Goal: Task Accomplishment & Management: Manage account settings

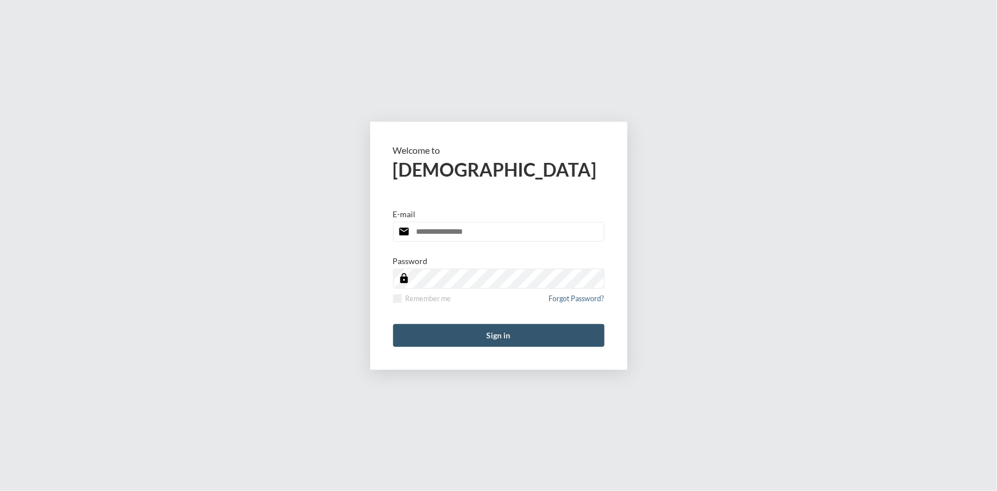
type input "**********"
click at [491, 332] on button "Sign in" at bounding box center [498, 335] width 211 height 23
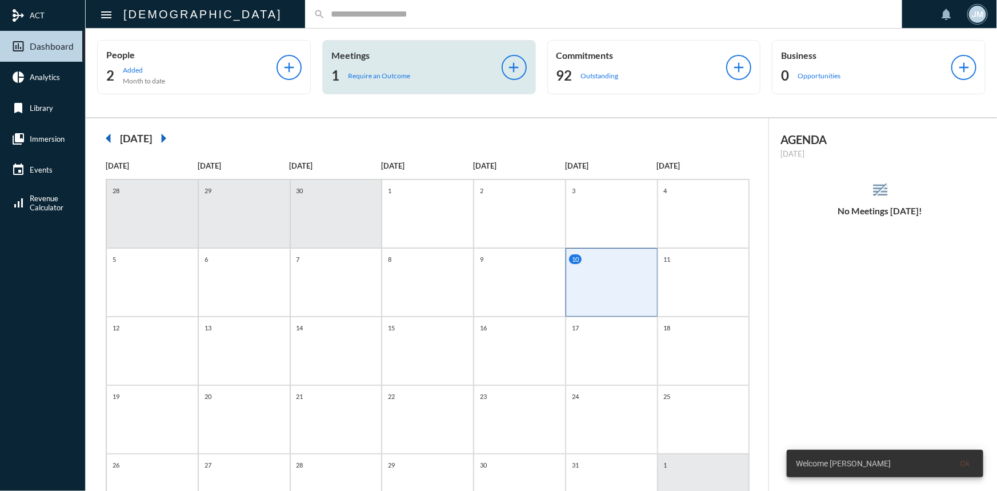
click at [351, 50] on p "Meetings" at bounding box center [416, 55] width 170 height 11
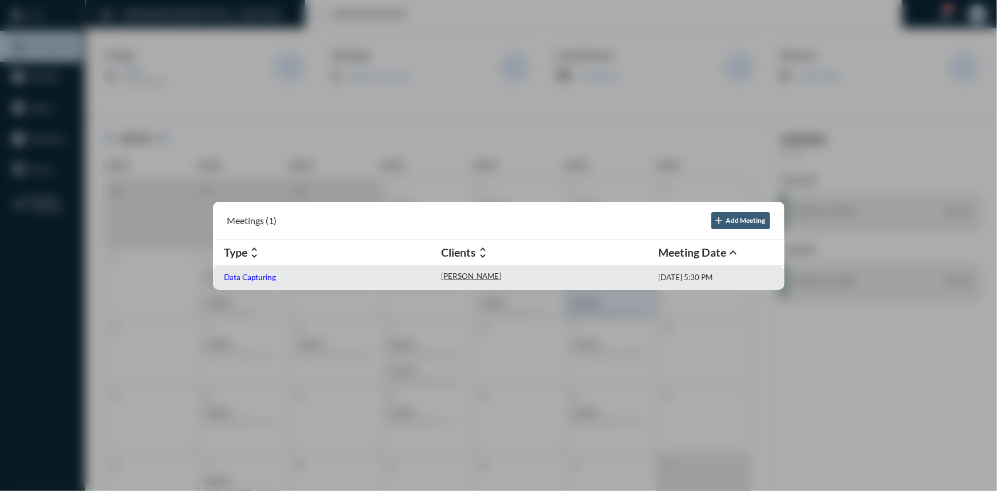
click at [230, 277] on p "Data Capturing" at bounding box center [251, 276] width 52 height 9
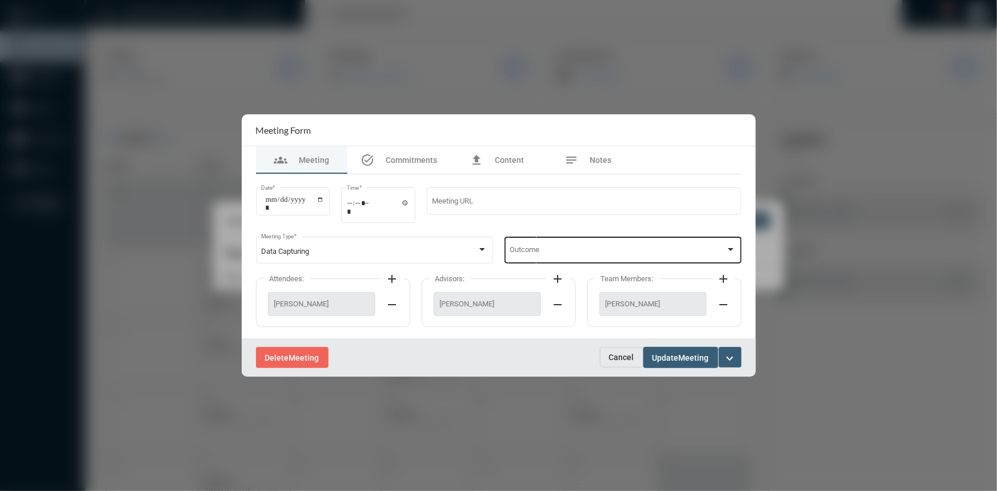
click at [726, 247] on div at bounding box center [730, 249] width 10 height 9
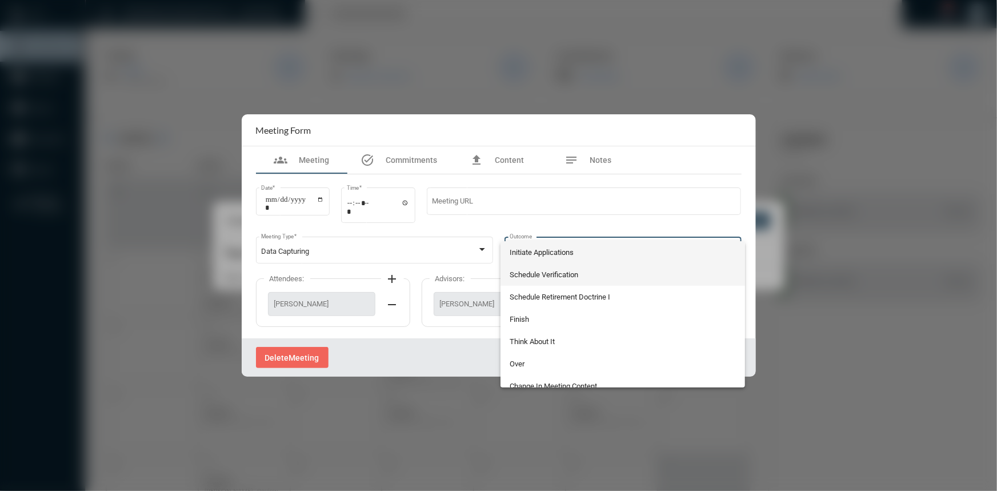
click at [529, 271] on span "Schedule Verification" at bounding box center [623, 274] width 226 height 22
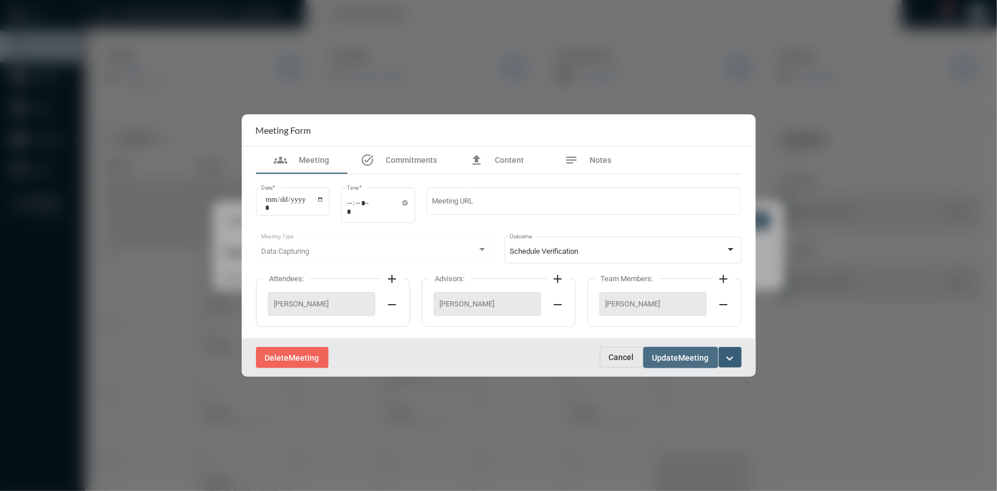
click at [662, 357] on span "Update" at bounding box center [665, 357] width 26 height 9
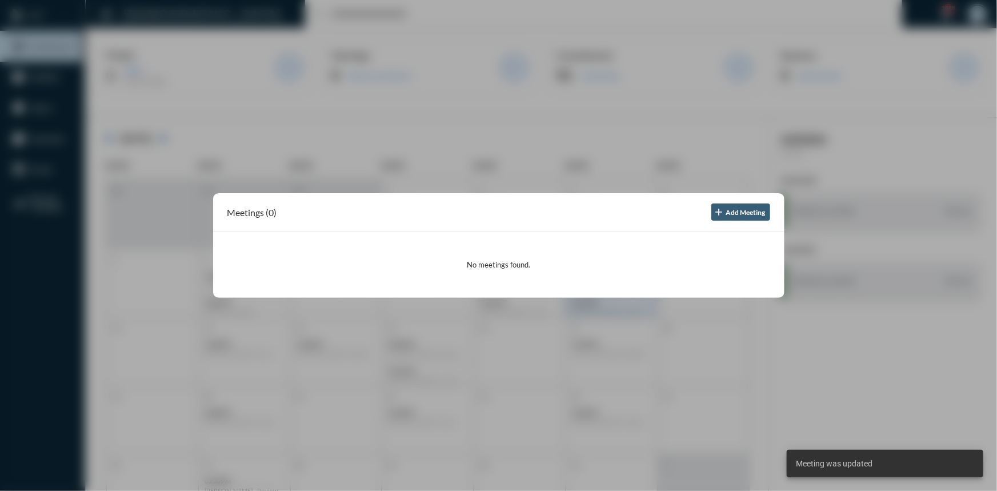
click at [562, 157] on div at bounding box center [498, 245] width 997 height 491
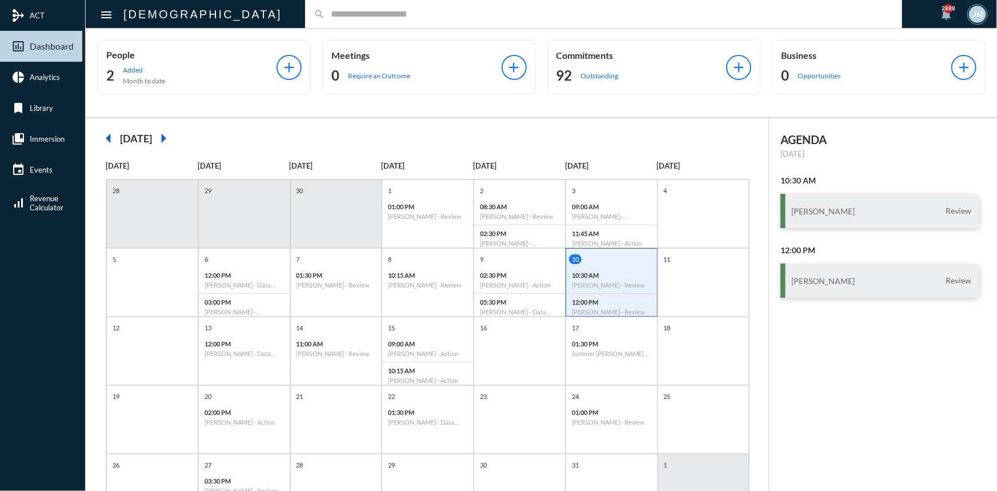
click at [325, 13] on input "text" at bounding box center [609, 14] width 568 height 10
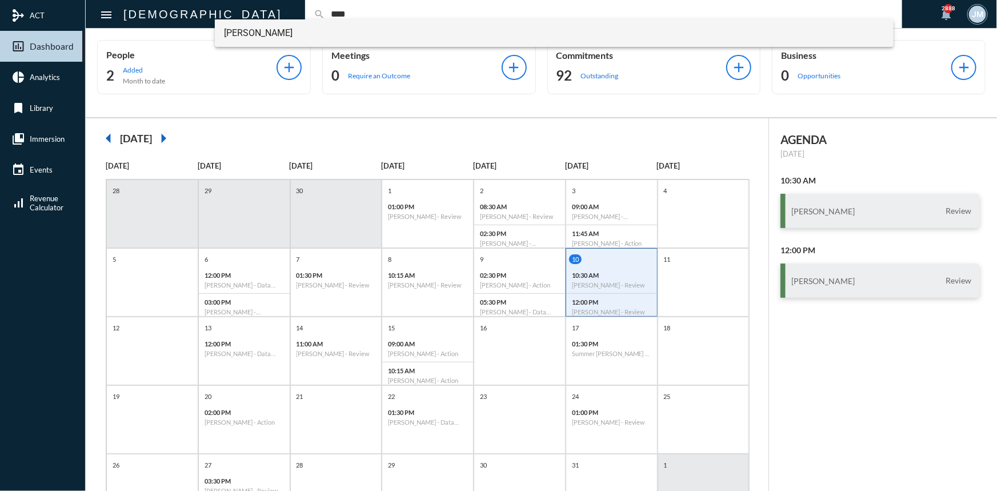
type input "****"
click at [251, 34] on span "Carter Reed" at bounding box center [554, 32] width 660 height 27
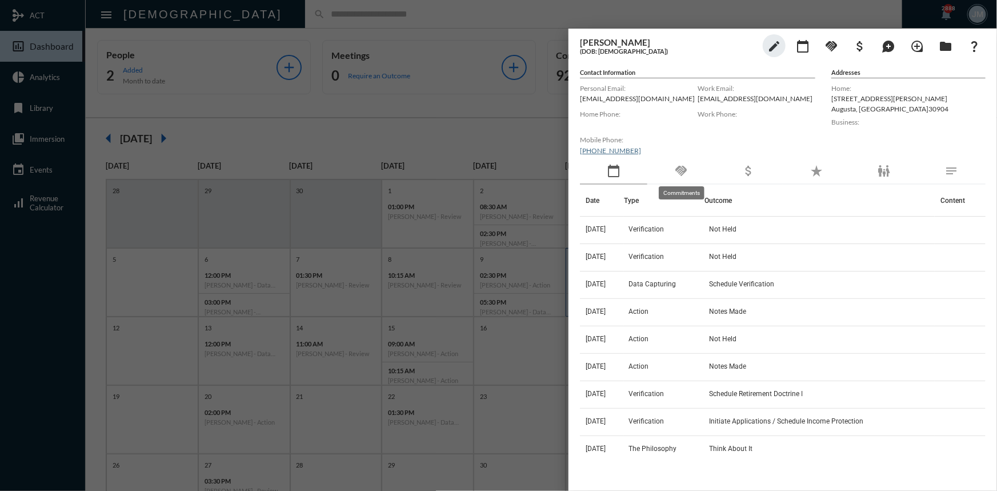
click at [683, 168] on mat-icon "handshake" at bounding box center [681, 171] width 14 height 14
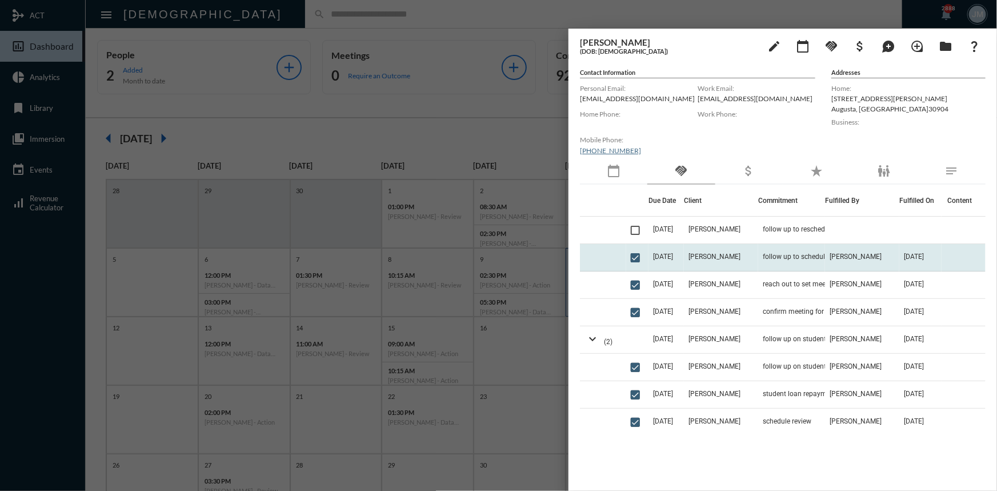
click at [670, 262] on td "10/1/25" at bounding box center [665, 257] width 35 height 27
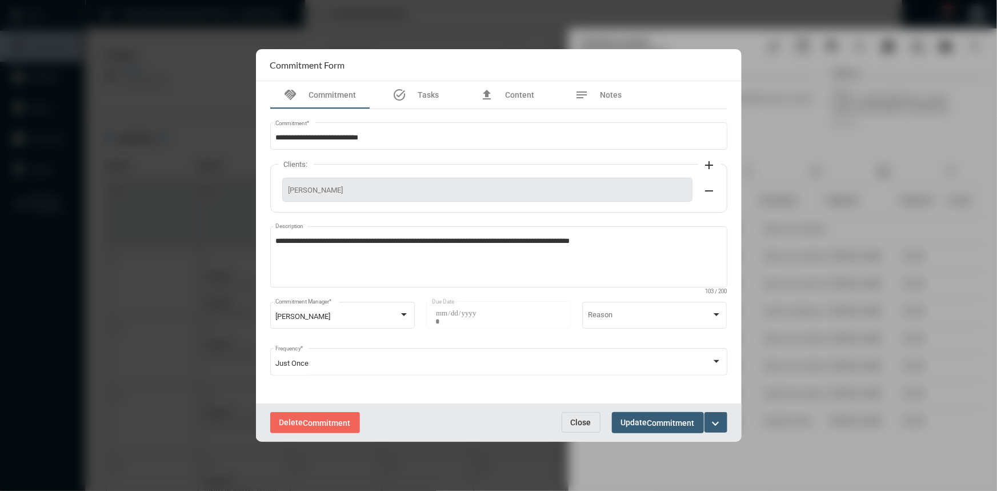
click at [582, 418] on span "Close" at bounding box center [581, 422] width 21 height 9
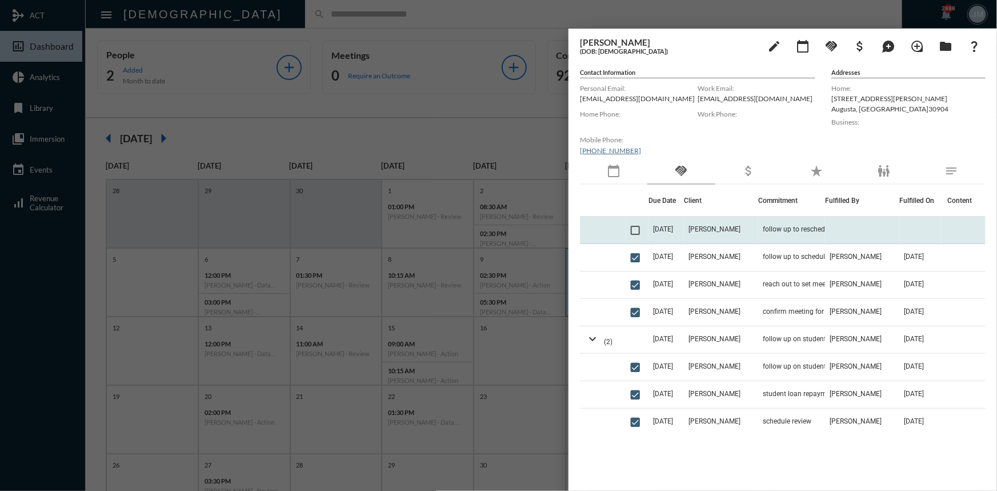
click at [684, 229] on td "10/15/25" at bounding box center [665, 230] width 35 height 27
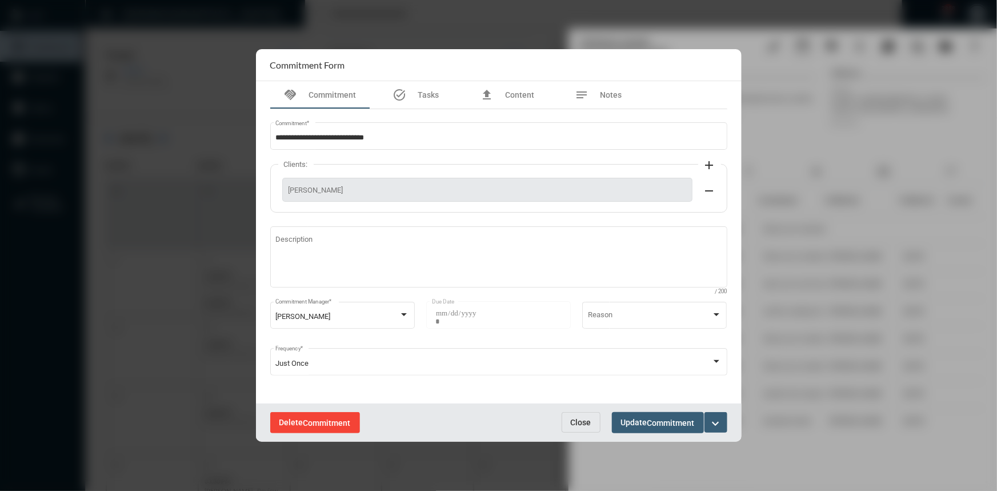
click at [307, 419] on span "Commitment" at bounding box center [326, 422] width 47 height 9
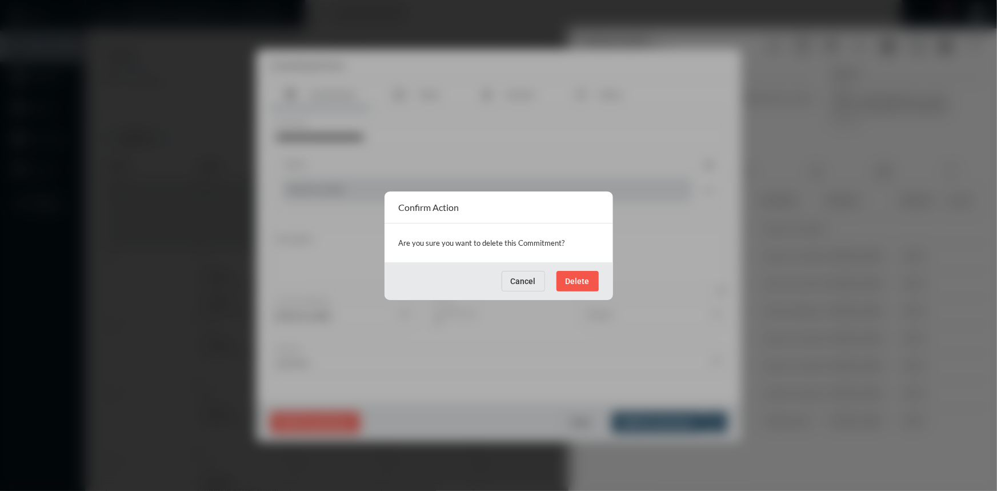
click at [574, 280] on span "Delete" at bounding box center [578, 280] width 24 height 9
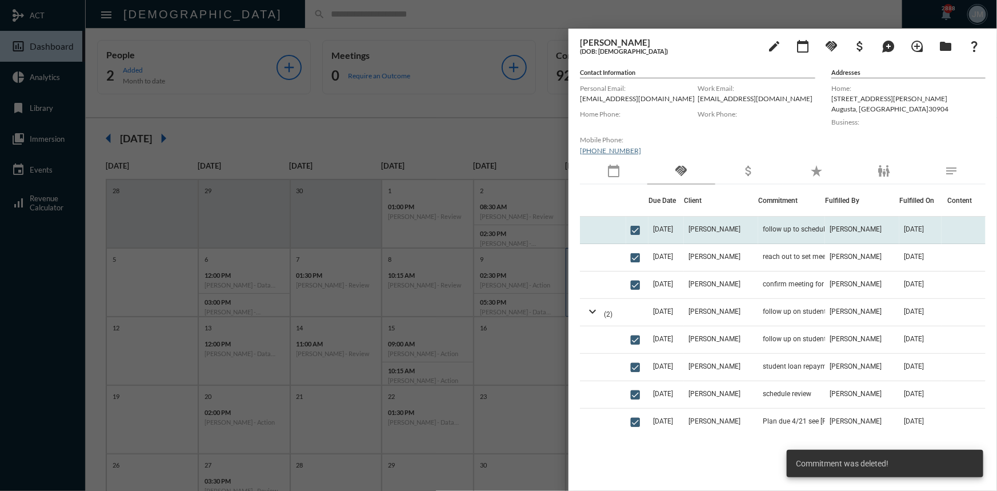
click at [758, 223] on td "follow up to schedule meeting" at bounding box center [791, 230] width 67 height 27
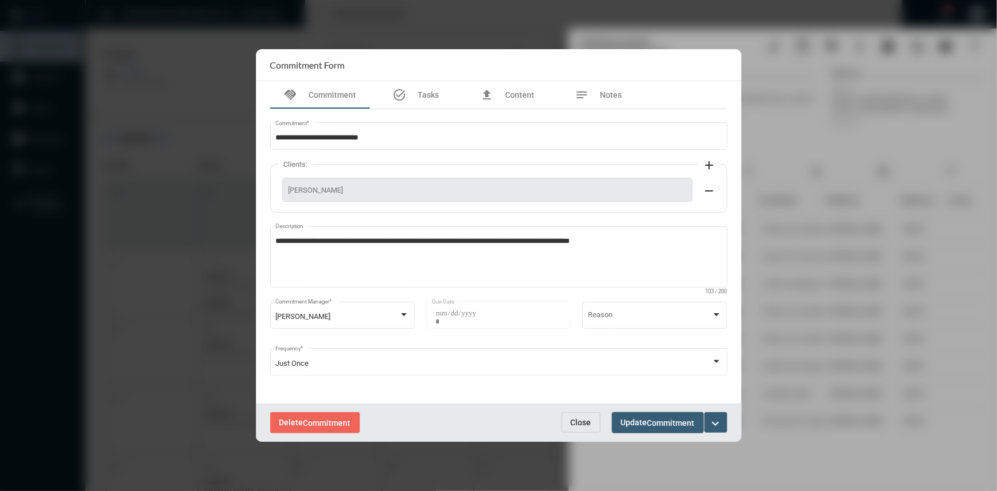
click at [587, 423] on span "Close" at bounding box center [581, 422] width 21 height 9
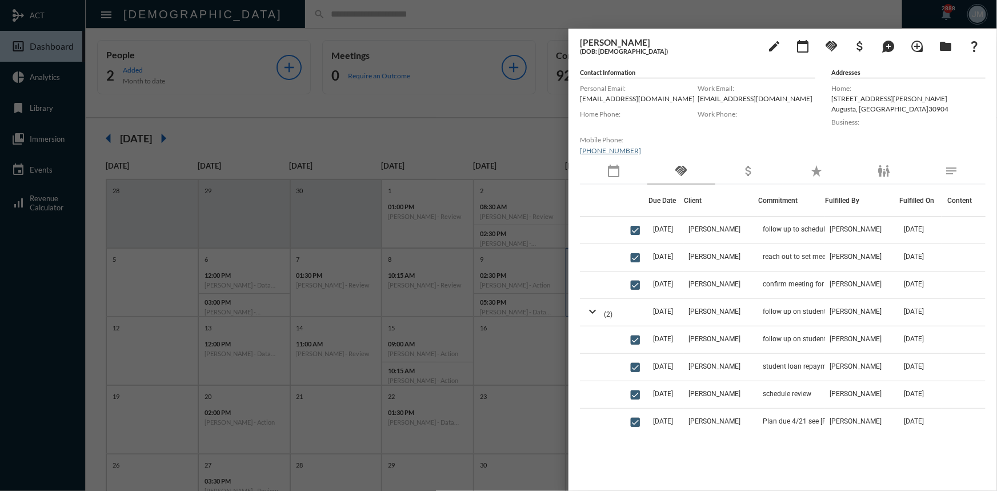
click at [354, 109] on div at bounding box center [498, 245] width 997 height 491
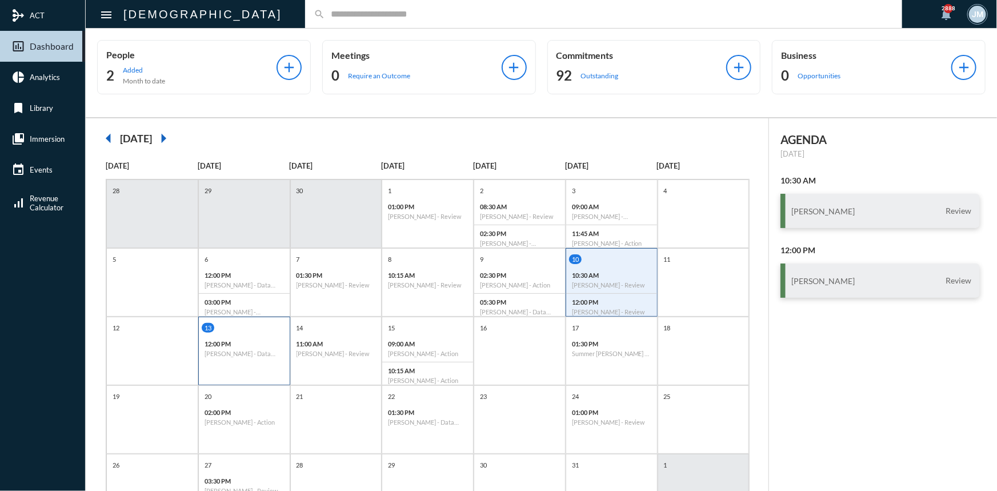
click at [221, 356] on h6 "[PERSON_NAME] - Data Capturing" at bounding box center [244, 353] width 79 height 7
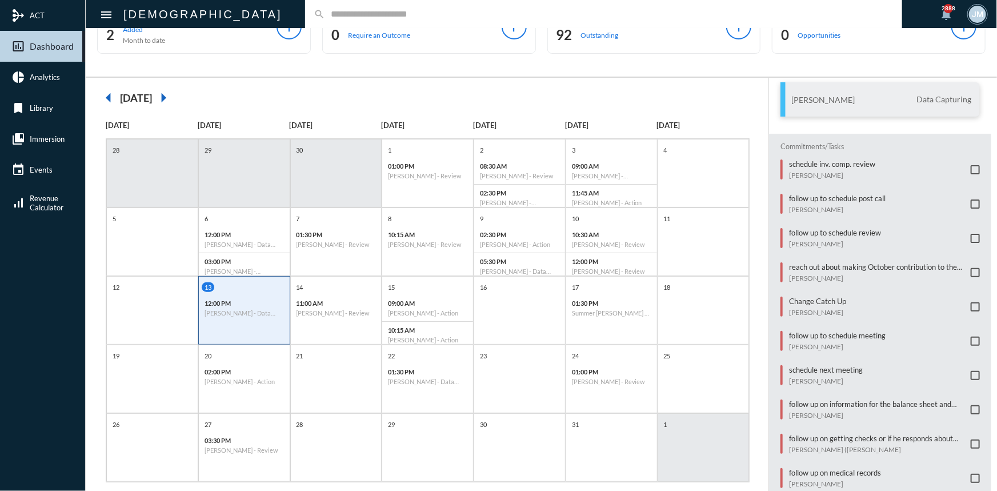
scroll to position [59, 0]
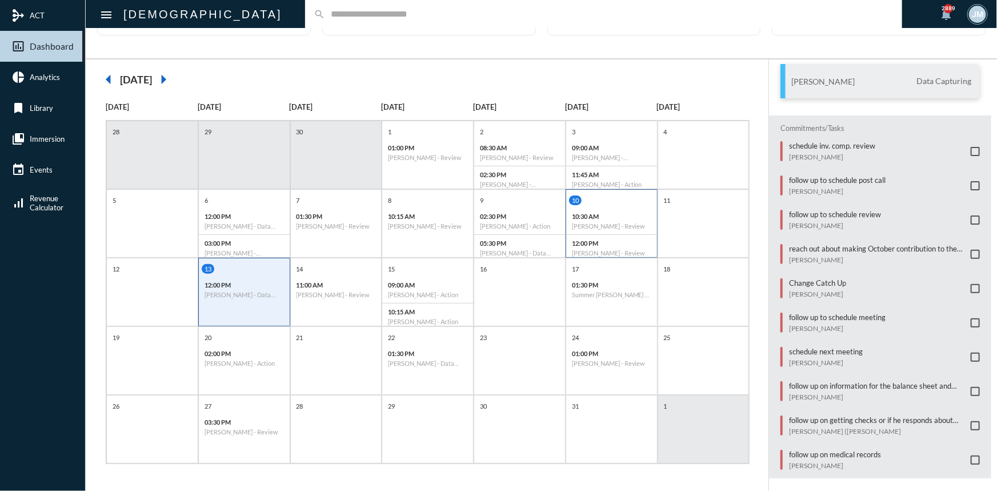
click at [620, 205] on div "10 10:30 AM Amy Kilchenstein - Review 12:00 PM Scott Stamper - Review" at bounding box center [611, 228] width 91 height 66
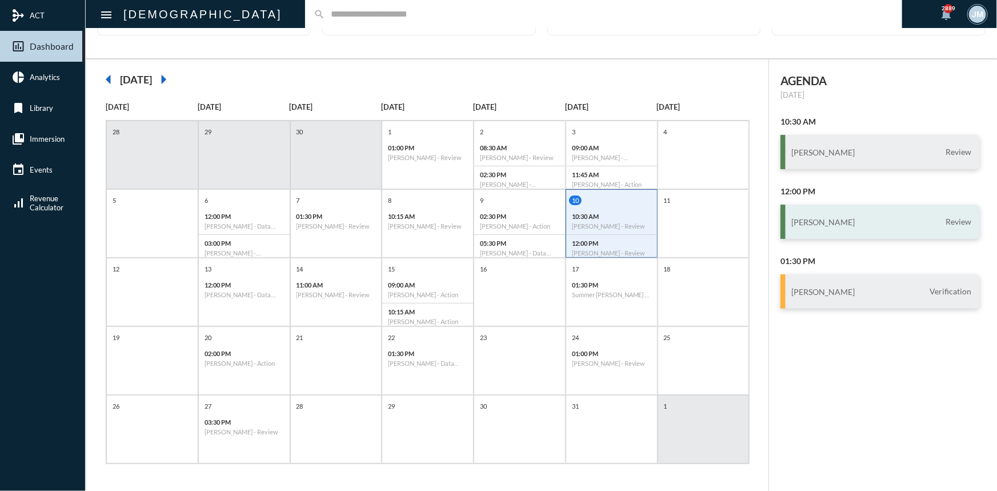
click at [863, 214] on div "Scott Stamper Review" at bounding box center [879, 222] width 199 height 34
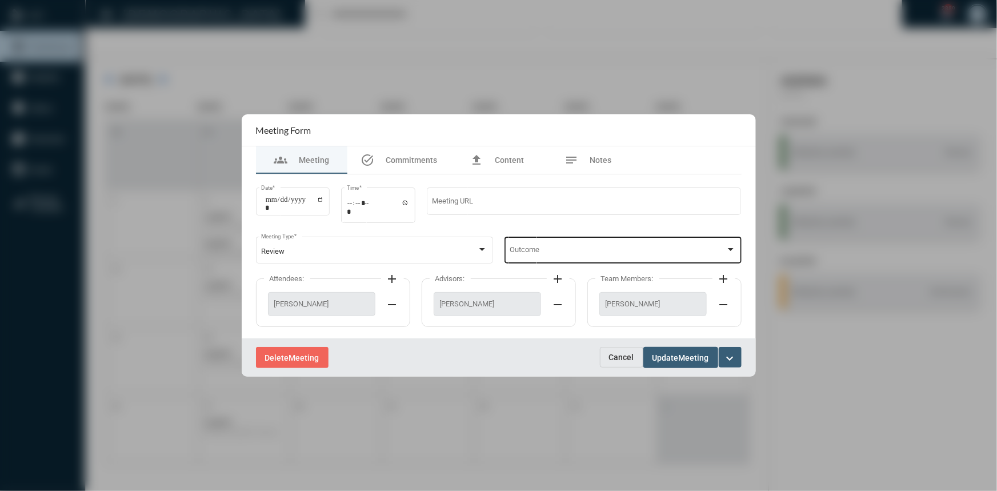
click at [735, 248] on div at bounding box center [730, 249] width 10 height 9
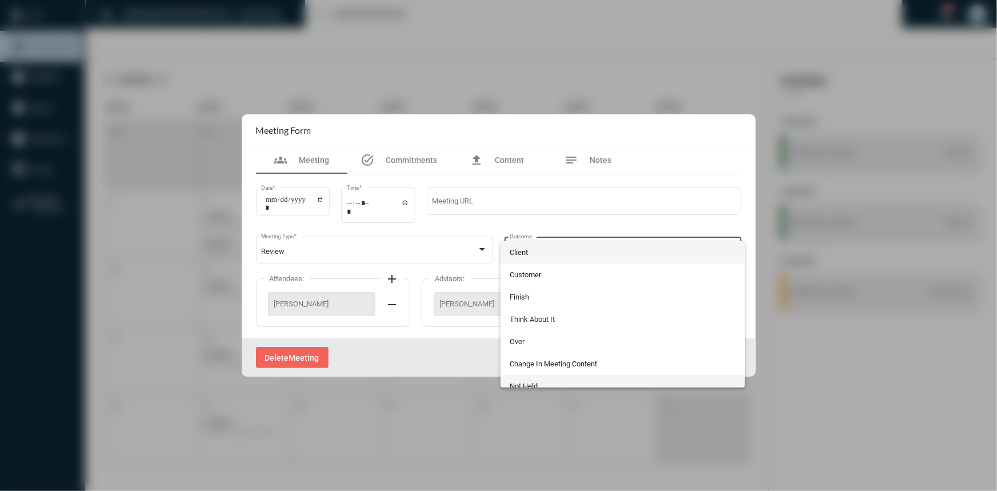
click at [541, 383] on span "Not Held" at bounding box center [623, 386] width 226 height 22
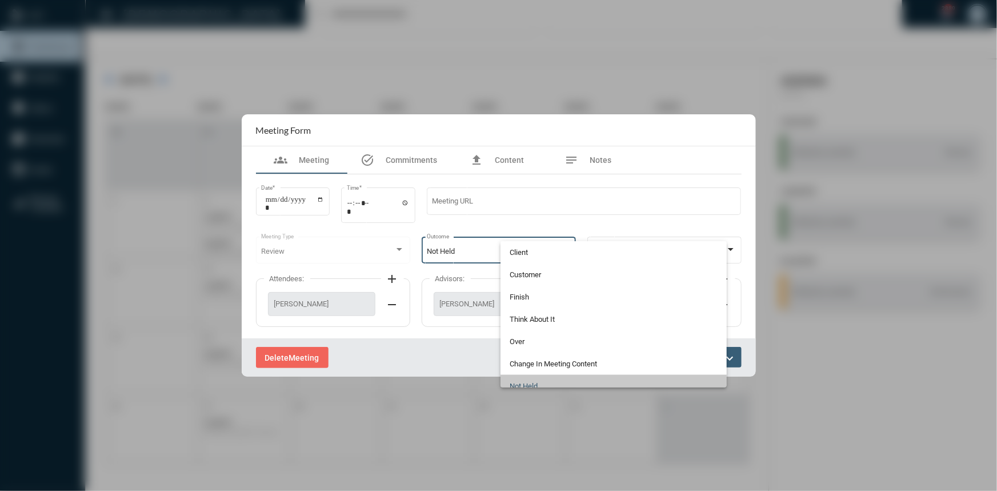
scroll to position [9, 0]
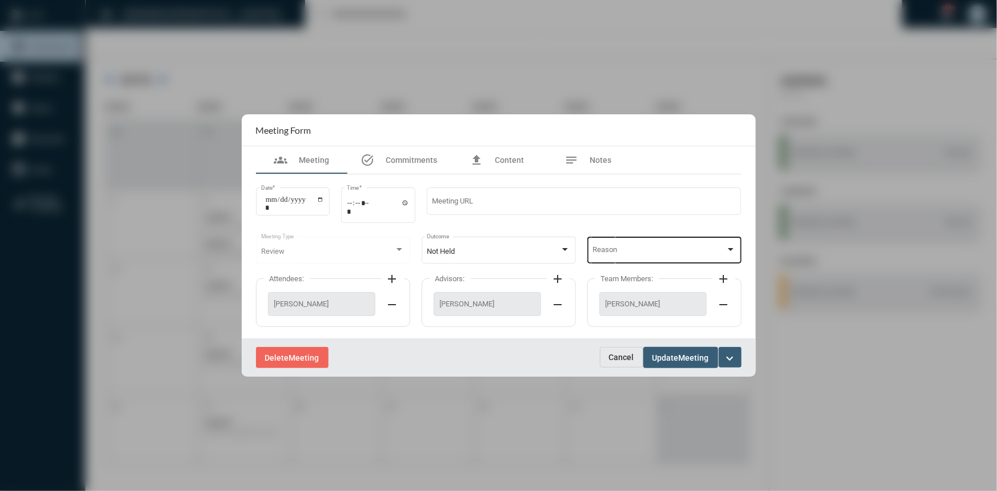
click at [730, 243] on div "Reason" at bounding box center [663, 248] width 143 height 29
drag, startPoint x: 621, startPoint y: 251, endPoint x: 618, endPoint y: 263, distance: 12.5
click at [621, 251] on span "Rescheduled" at bounding box center [663, 252] width 143 height 22
click at [680, 355] on span "Meeting" at bounding box center [694, 357] width 30 height 9
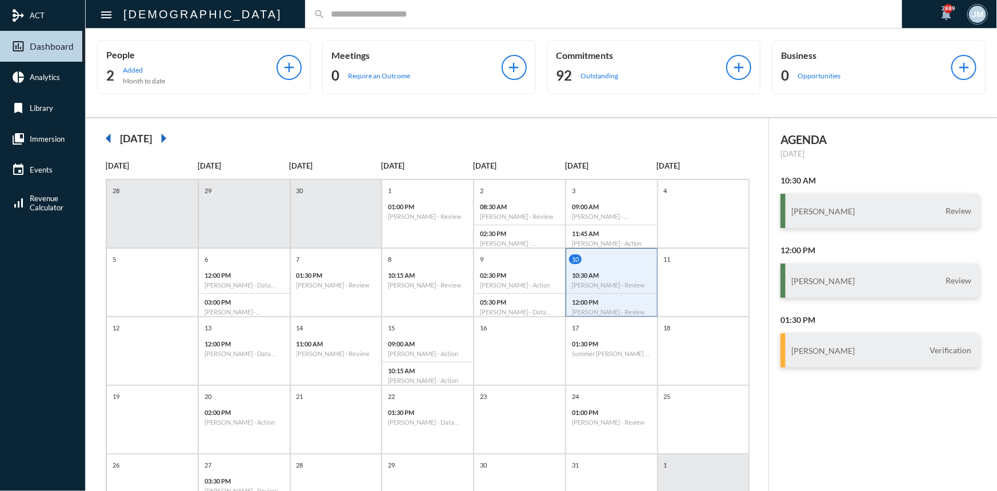
click at [328, 14] on input "text" at bounding box center [609, 14] width 568 height 10
type input "*****"
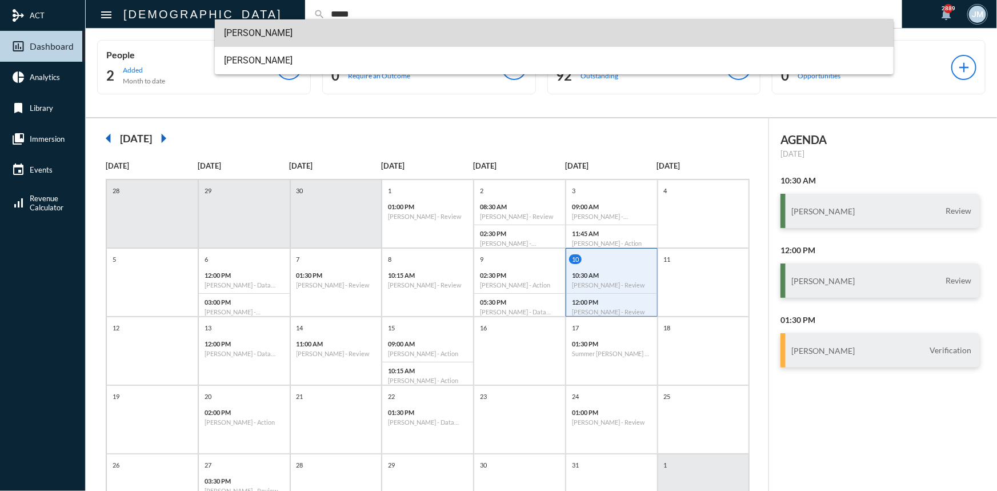
click at [288, 34] on span "[PERSON_NAME]" at bounding box center [554, 32] width 660 height 27
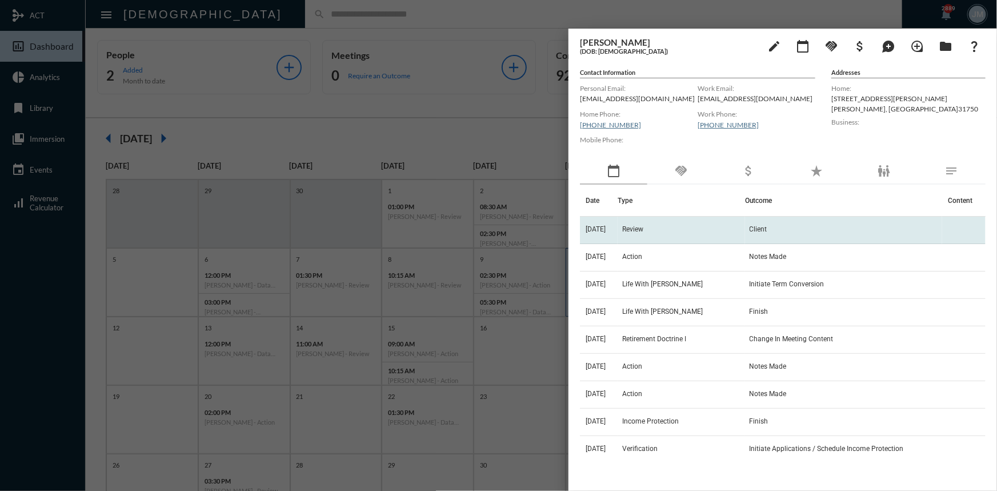
click at [603, 225] on span "[DATE]" at bounding box center [596, 229] width 20 height 8
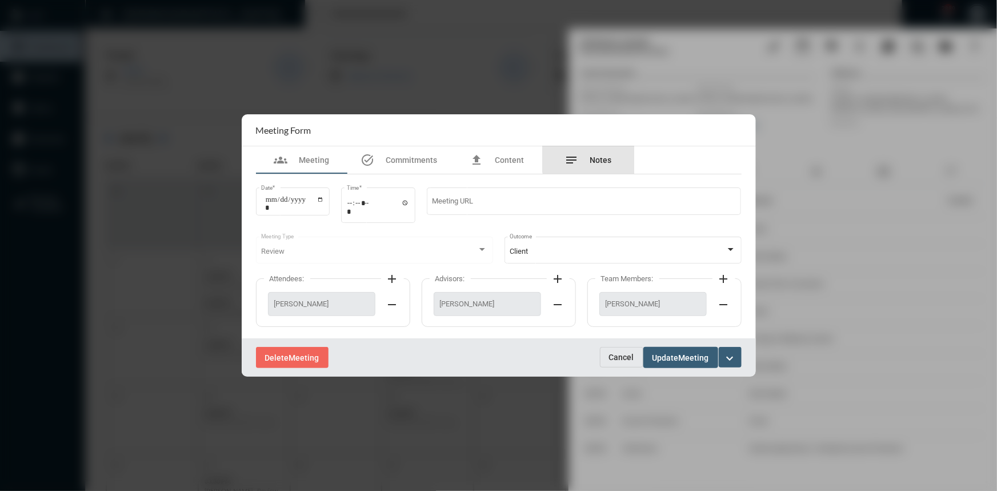
click at [595, 154] on div "notes Notes" at bounding box center [588, 160] width 47 height 14
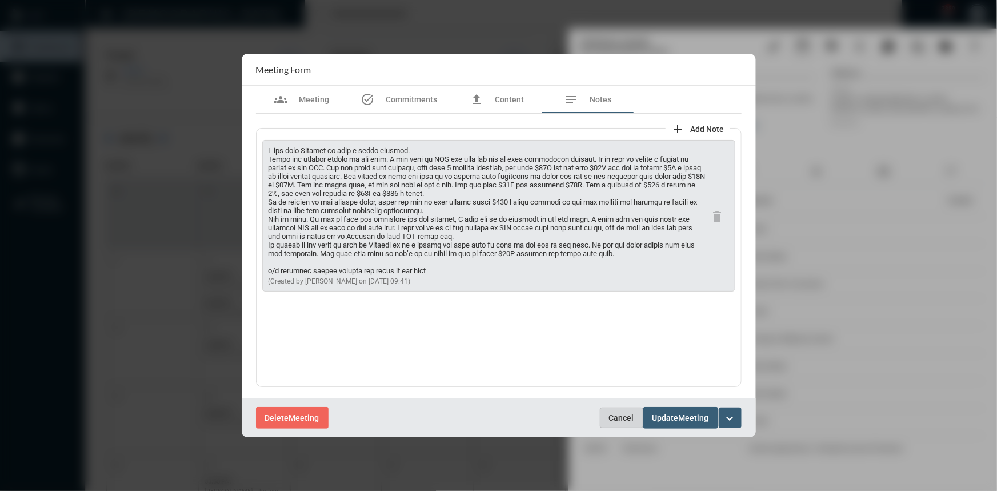
click at [622, 416] on span "Cancel" at bounding box center [621, 417] width 25 height 9
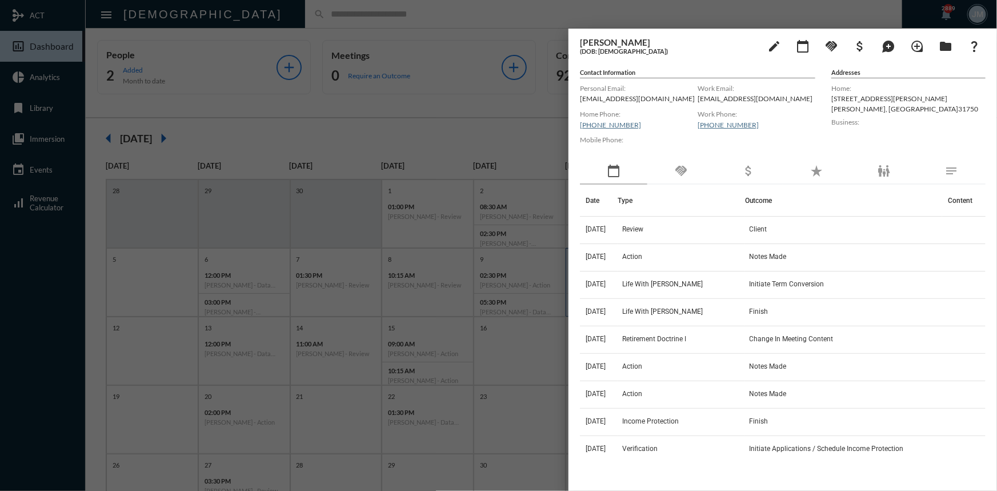
click at [435, 127] on div at bounding box center [498, 245] width 997 height 491
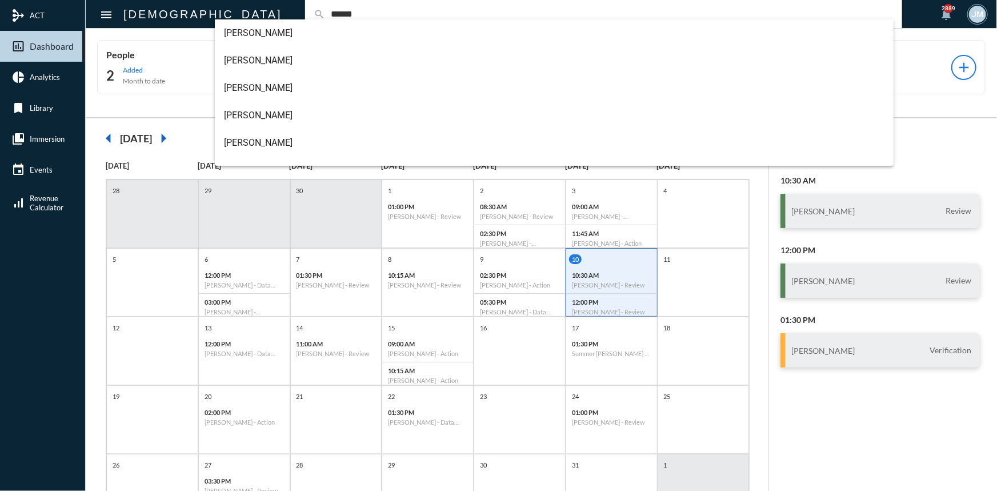
type input "******"
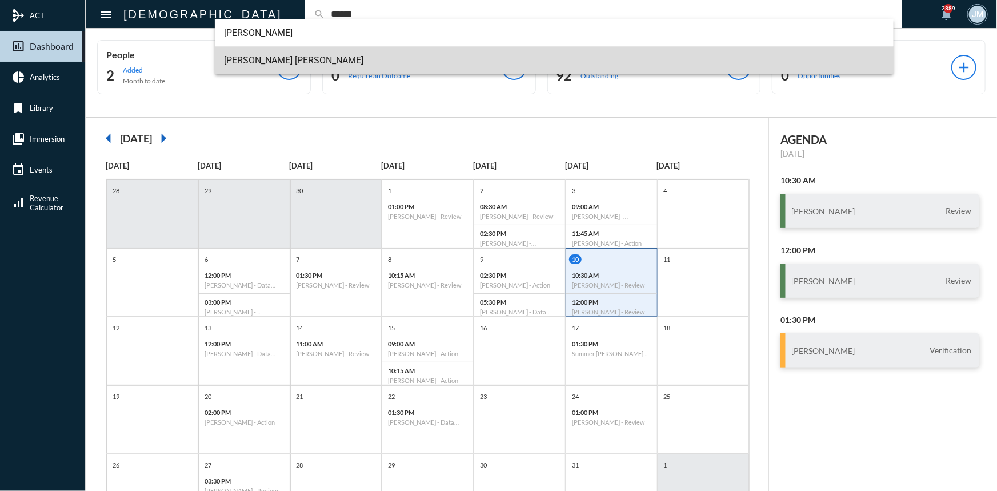
click at [250, 62] on span "[PERSON_NAME] [PERSON_NAME]" at bounding box center [554, 60] width 660 height 27
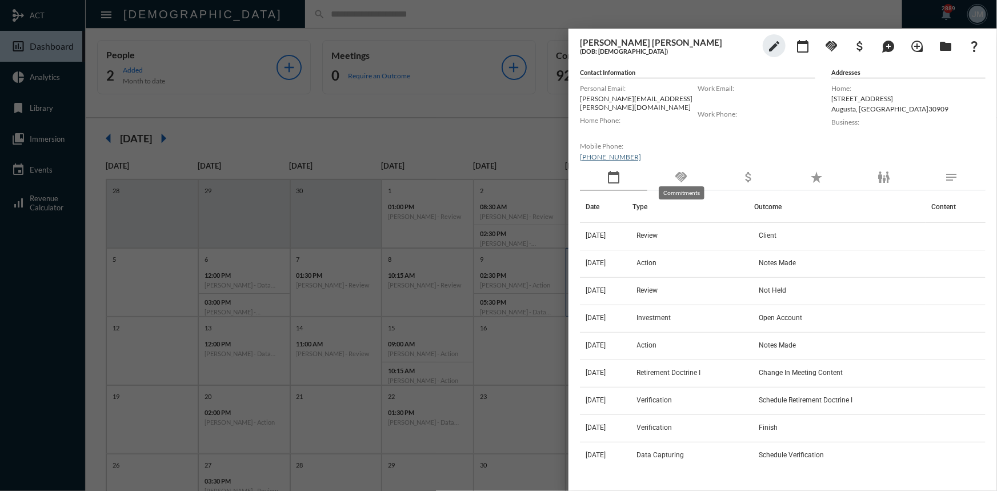
click at [676, 174] on mat-icon "handshake" at bounding box center [681, 177] width 14 height 14
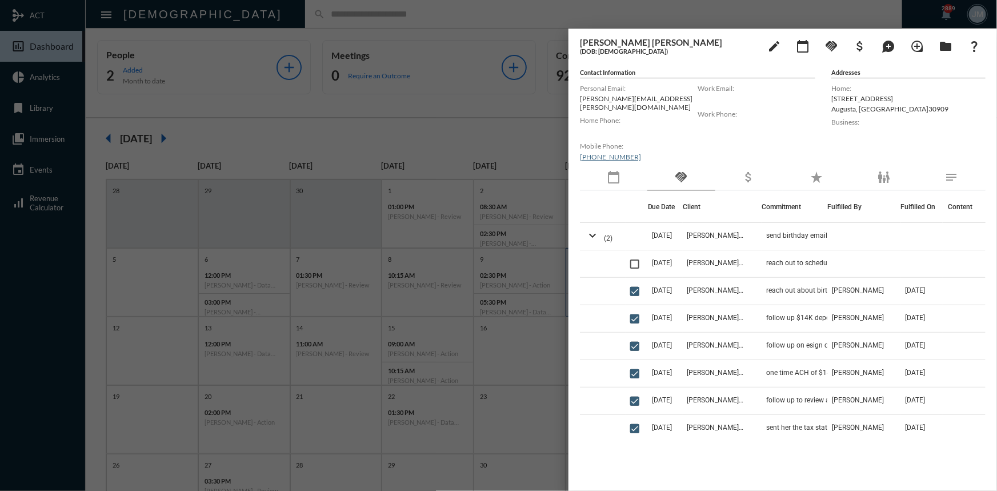
click at [432, 126] on div at bounding box center [498, 245] width 997 height 491
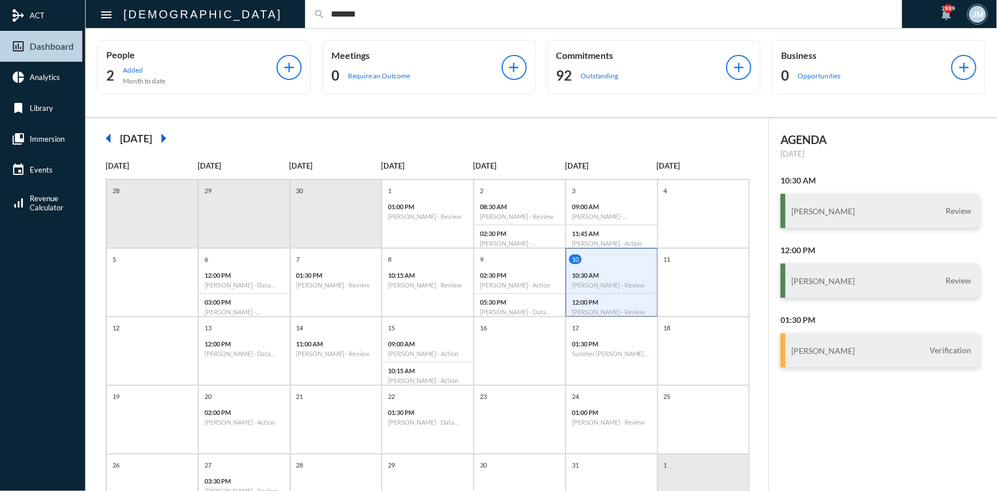
type input "*******"
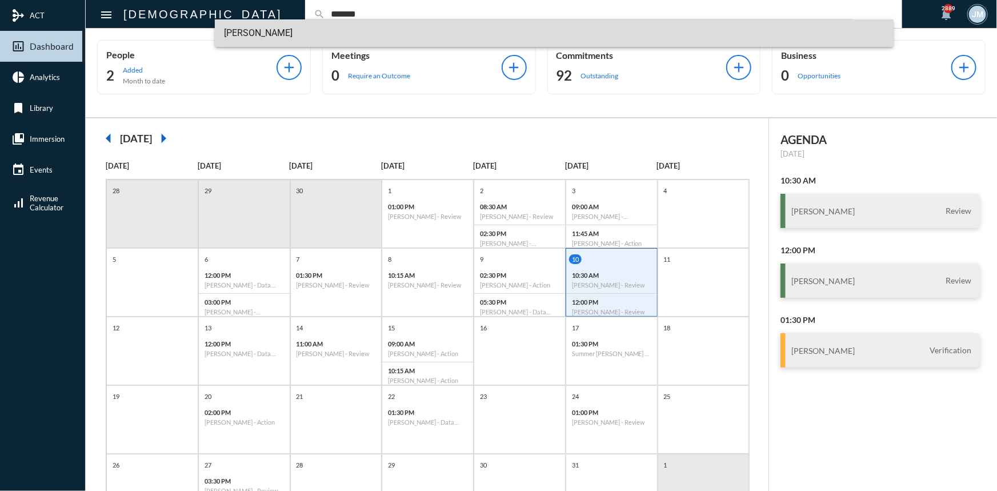
click at [220, 35] on mat-option "[PERSON_NAME]" at bounding box center [554, 32] width 679 height 27
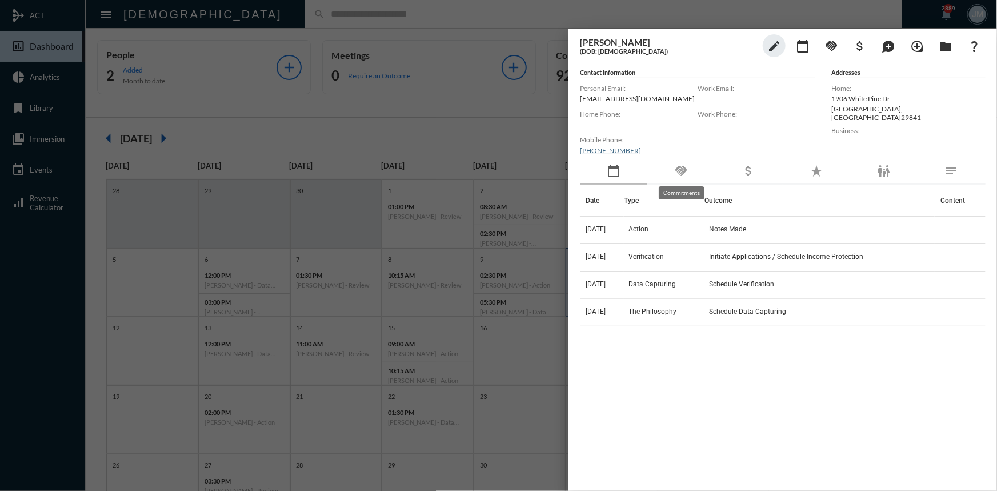
click at [687, 172] on mat-icon "handshake" at bounding box center [681, 171] width 14 height 14
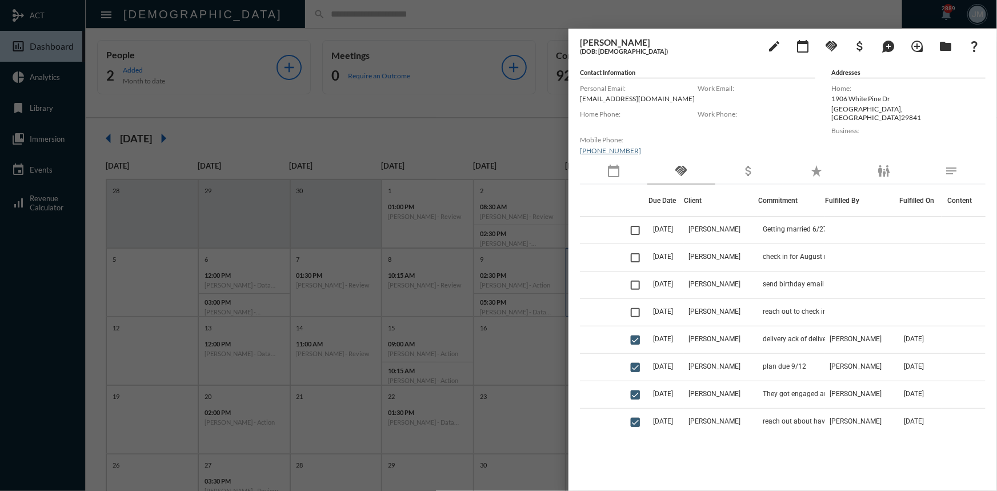
click at [494, 107] on div at bounding box center [498, 245] width 997 height 491
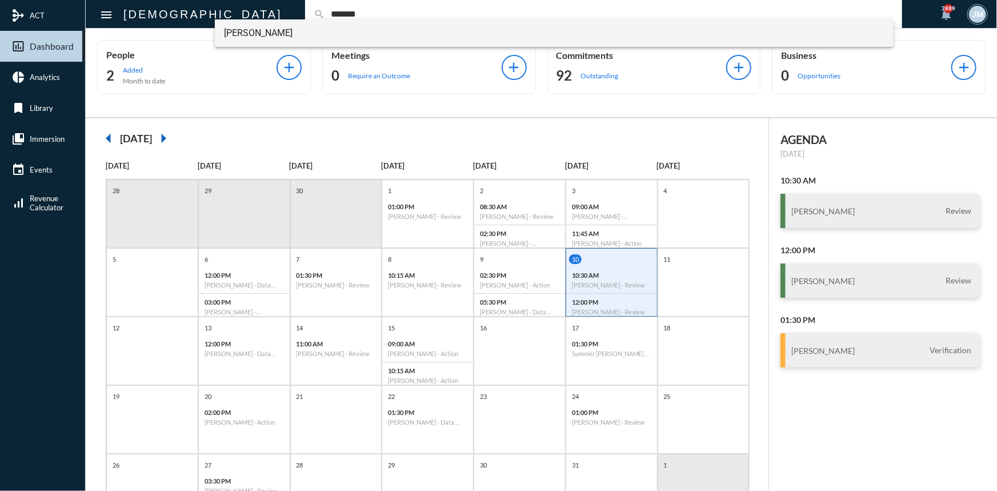
type input "*******"
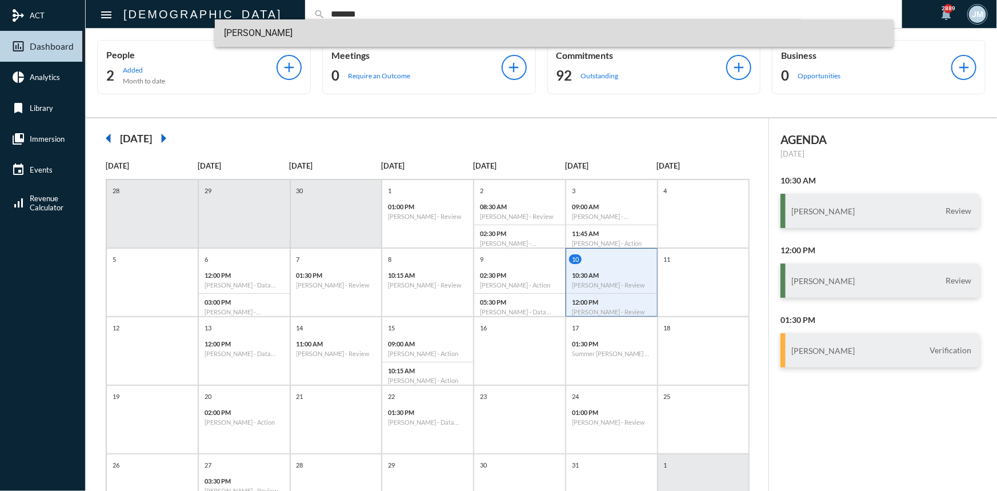
click at [267, 31] on span "[PERSON_NAME]" at bounding box center [554, 32] width 660 height 27
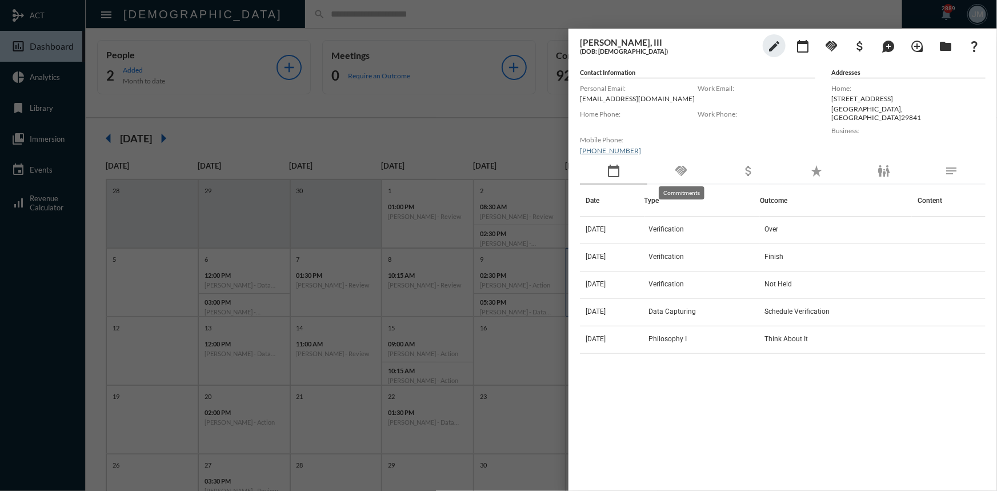
click at [682, 172] on mat-icon "handshake" at bounding box center [681, 171] width 14 height 14
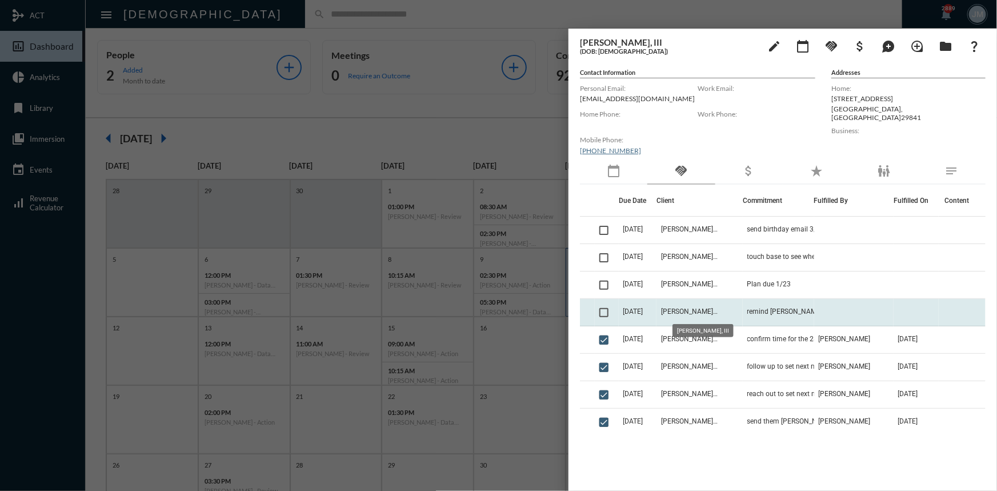
click at [704, 311] on span "[PERSON_NAME], III" at bounding box center [689, 311] width 57 height 8
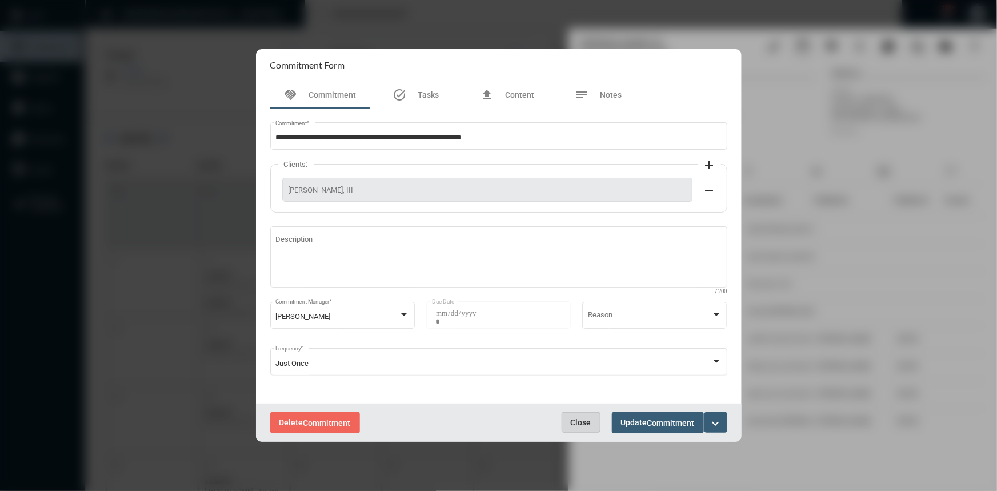
click at [584, 421] on span "Close" at bounding box center [581, 422] width 21 height 9
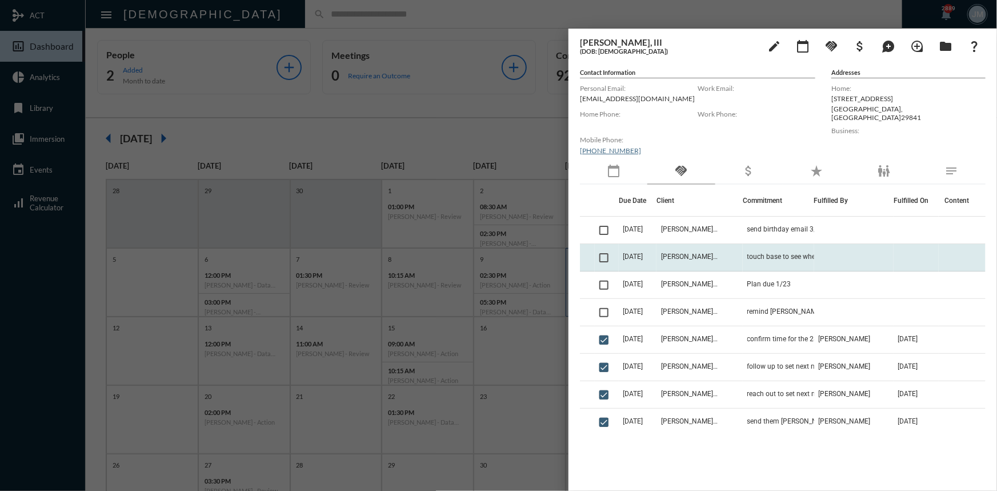
click at [635, 252] on span "[DATE]" at bounding box center [633, 256] width 20 height 8
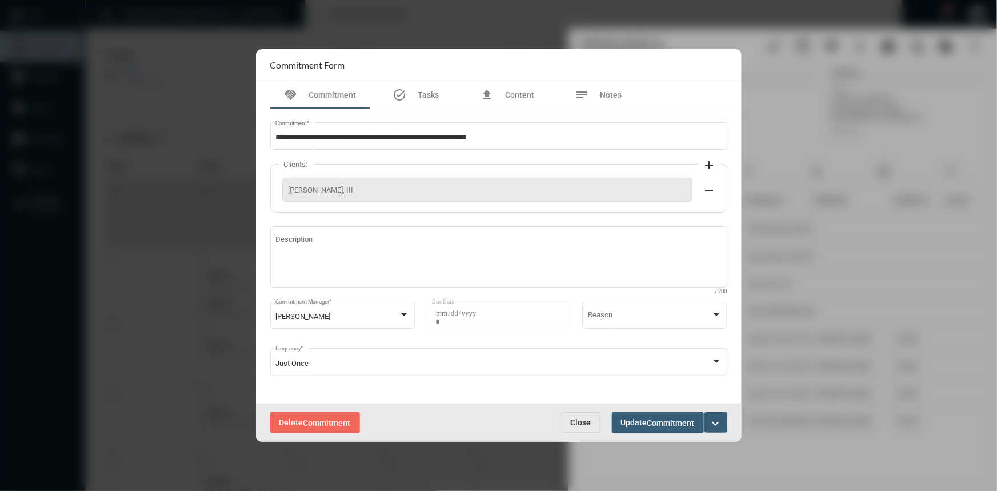
click at [572, 420] on span "Close" at bounding box center [581, 422] width 21 height 9
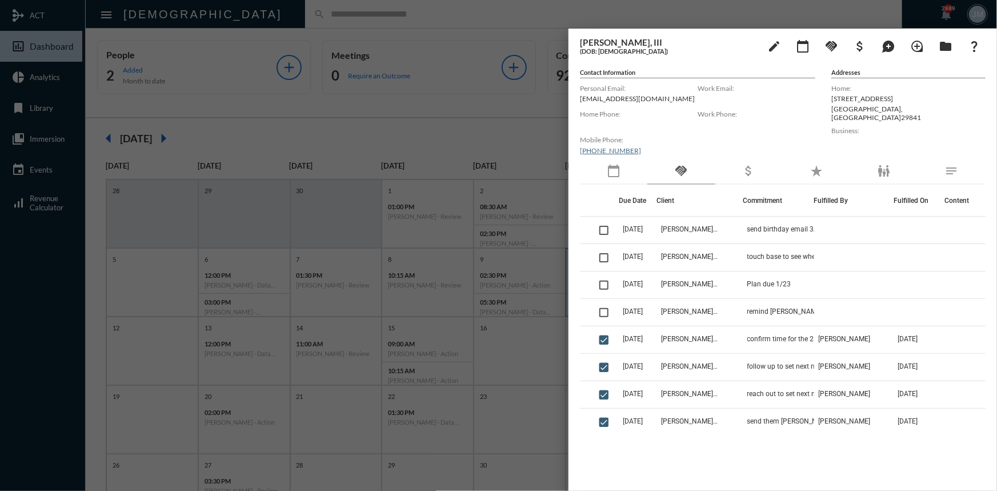
click at [612, 167] on mat-icon "calendar_today" at bounding box center [614, 171] width 14 height 14
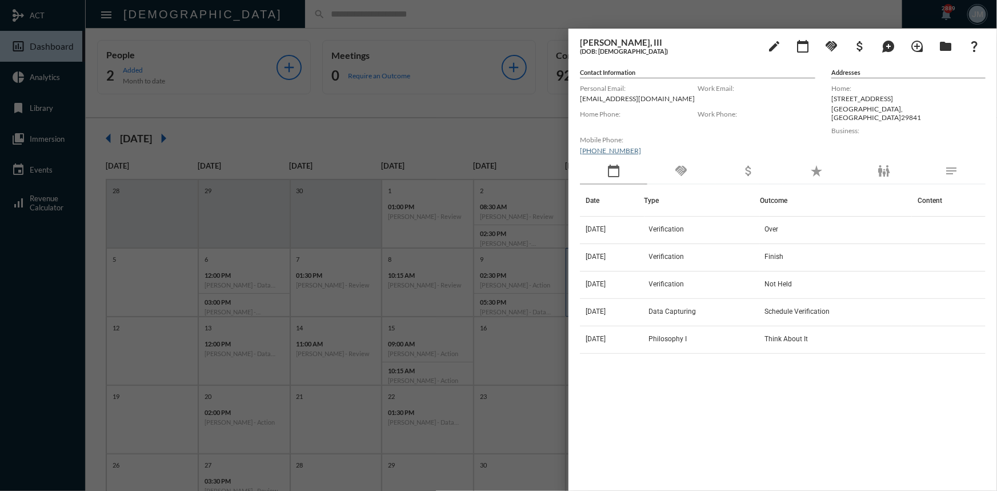
click at [526, 127] on div at bounding box center [498, 245] width 997 height 491
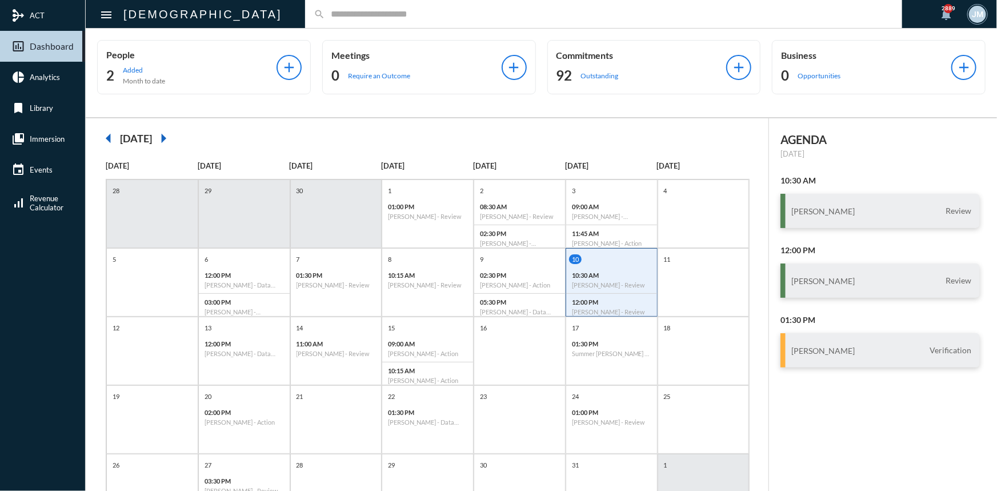
click at [325, 11] on input "text" at bounding box center [609, 14] width 568 height 10
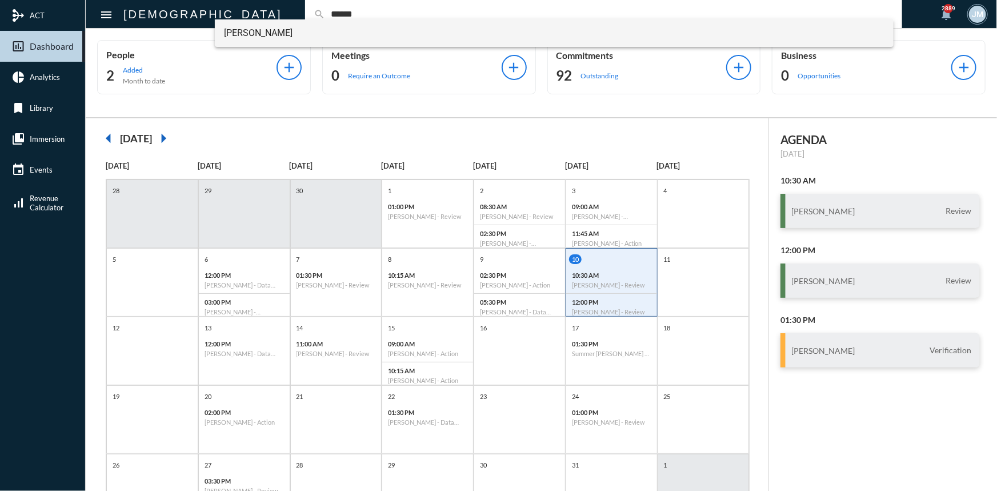
type input "******"
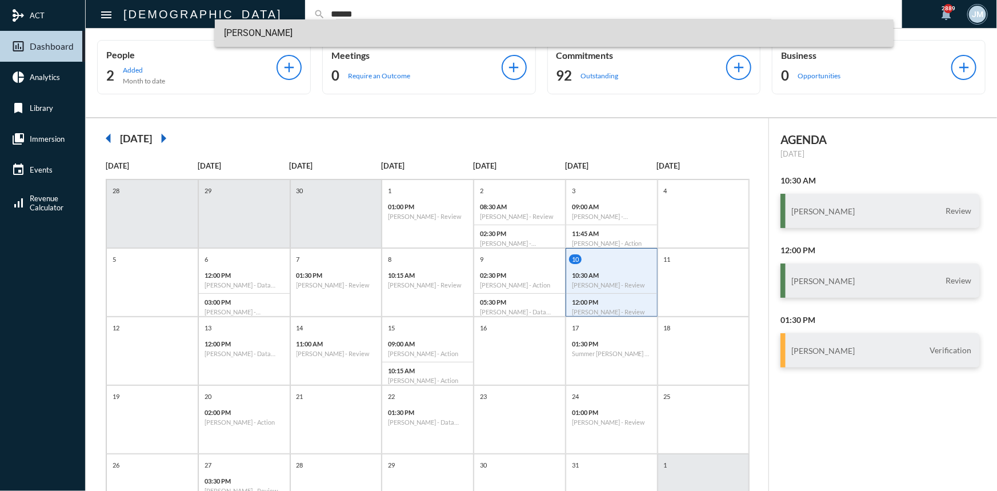
click at [252, 31] on span "[PERSON_NAME]" at bounding box center [554, 32] width 660 height 27
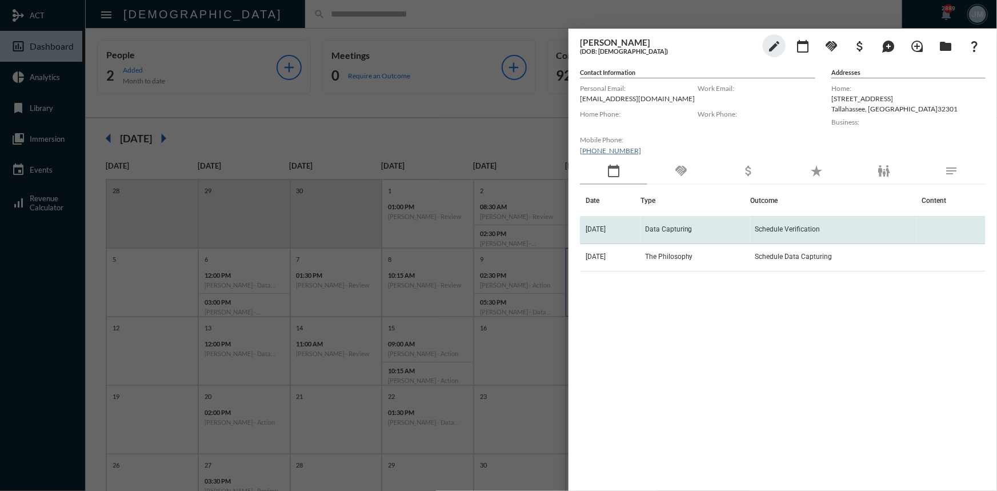
click at [680, 222] on td "Data Capturing" at bounding box center [695, 230] width 110 height 27
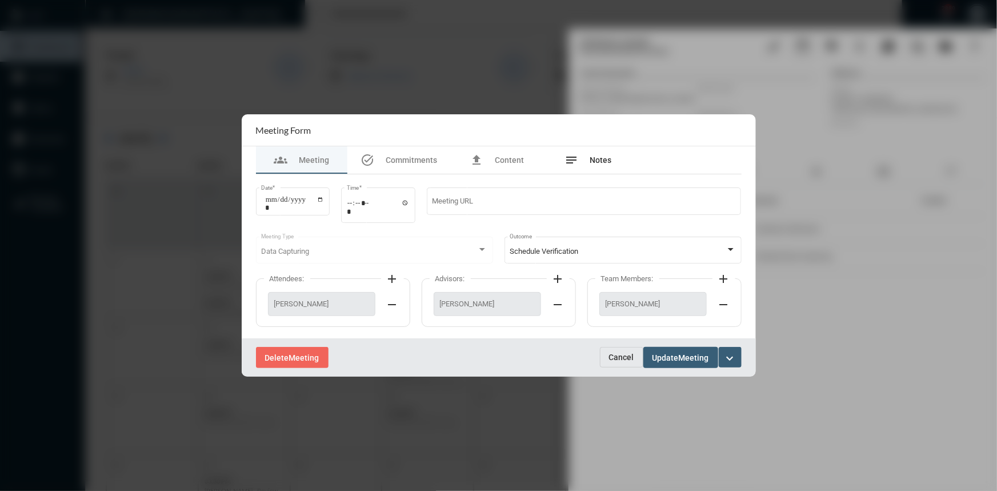
click at [593, 153] on div "notes Notes" at bounding box center [588, 159] width 91 height 27
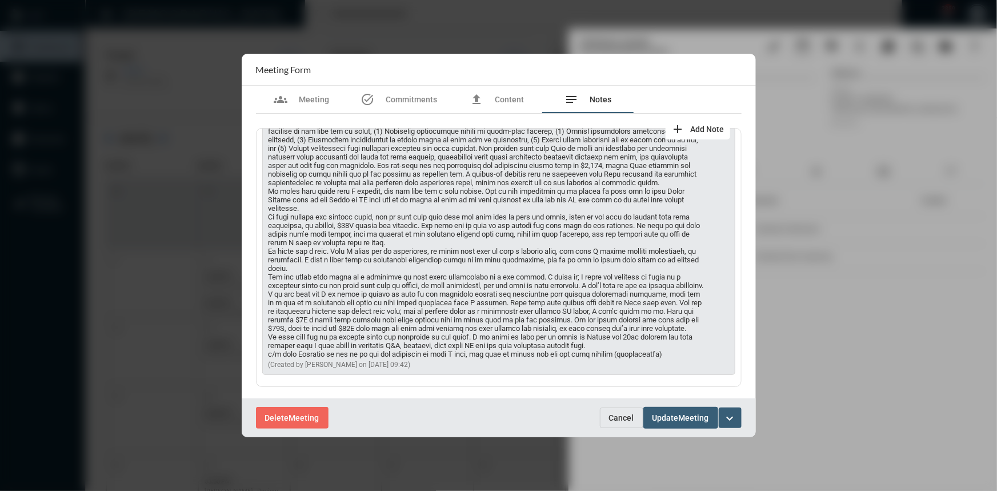
scroll to position [686, 0]
